Goal: Information Seeking & Learning: Check status

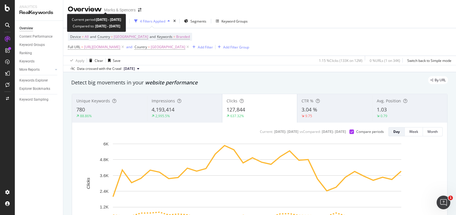
scroll to position [136, 0]
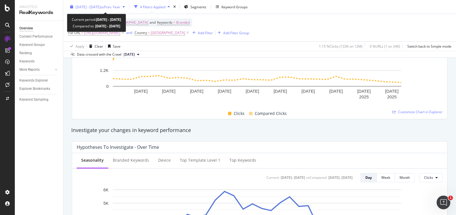
click at [70, 6] on icon "button" at bounding box center [71, 6] width 3 height 3
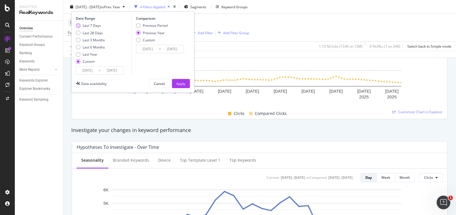
click at [90, 24] on div "Last 7 Days" at bounding box center [92, 25] width 18 height 5
type input "[DATE]"
click at [185, 83] on button "Apply" at bounding box center [181, 83] width 18 height 9
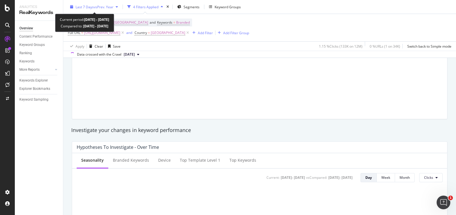
click at [68, 9] on div "Last 7 Days vs Prev. Year" at bounding box center [94, 7] width 52 height 9
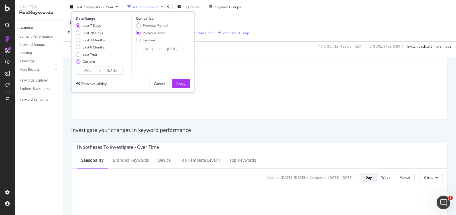
click at [79, 62] on div "Custom" at bounding box center [78, 61] width 5 height 5
type input "[DATE]"
click at [81, 66] on input "[DATE]" at bounding box center [87, 70] width 23 height 8
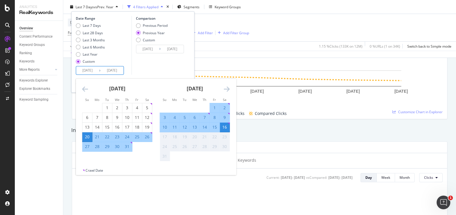
click at [90, 21] on div "Date Range" at bounding box center [103, 18] width 54 height 5
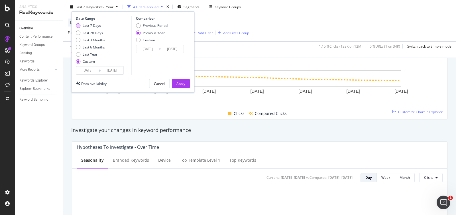
click at [90, 24] on div "Last 7 Days" at bounding box center [92, 25] width 18 height 5
type input "[DATE]"
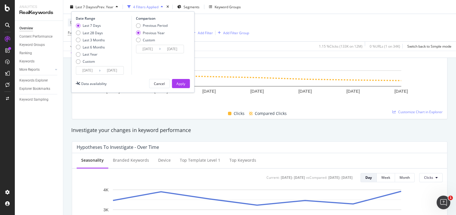
click at [92, 70] on input "[DATE]" at bounding box center [87, 70] width 23 height 8
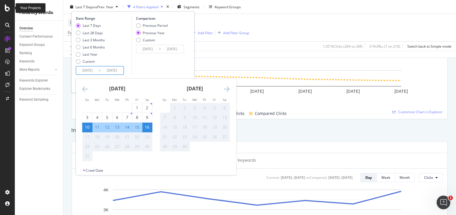
click at [6, 6] on icon at bounding box center [7, 8] width 5 height 7
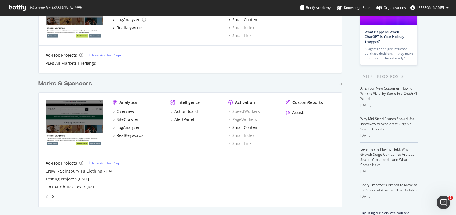
scroll to position [84, 0]
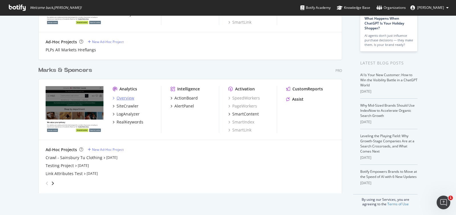
click at [123, 98] on div "Overview" at bounding box center [126, 98] width 18 height 6
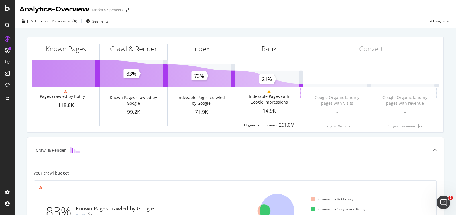
click at [4, 9] on div at bounding box center [8, 8] width 14 height 7
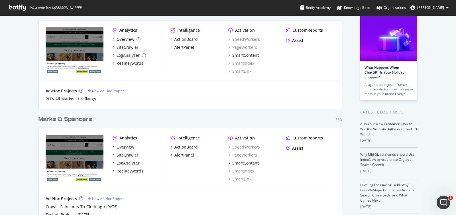
scroll to position [71, 0]
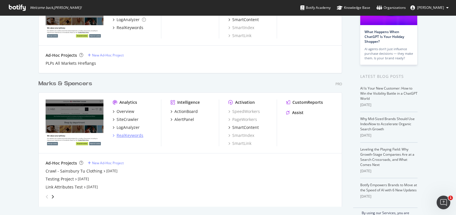
click at [132, 136] on div "RealKeywords" at bounding box center [130, 135] width 27 height 6
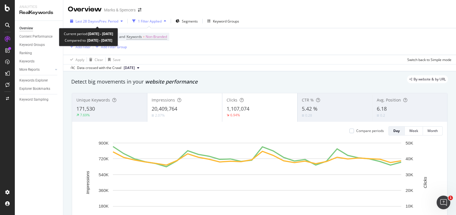
click at [74, 20] on div "button" at bounding box center [72, 20] width 8 height 3
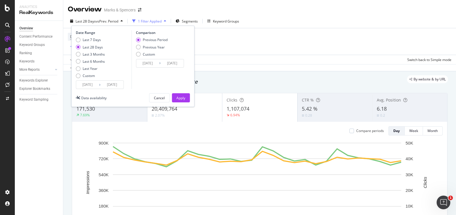
click at [96, 85] on input "[DATE]" at bounding box center [87, 85] width 23 height 8
